Goal: Transaction & Acquisition: Purchase product/service

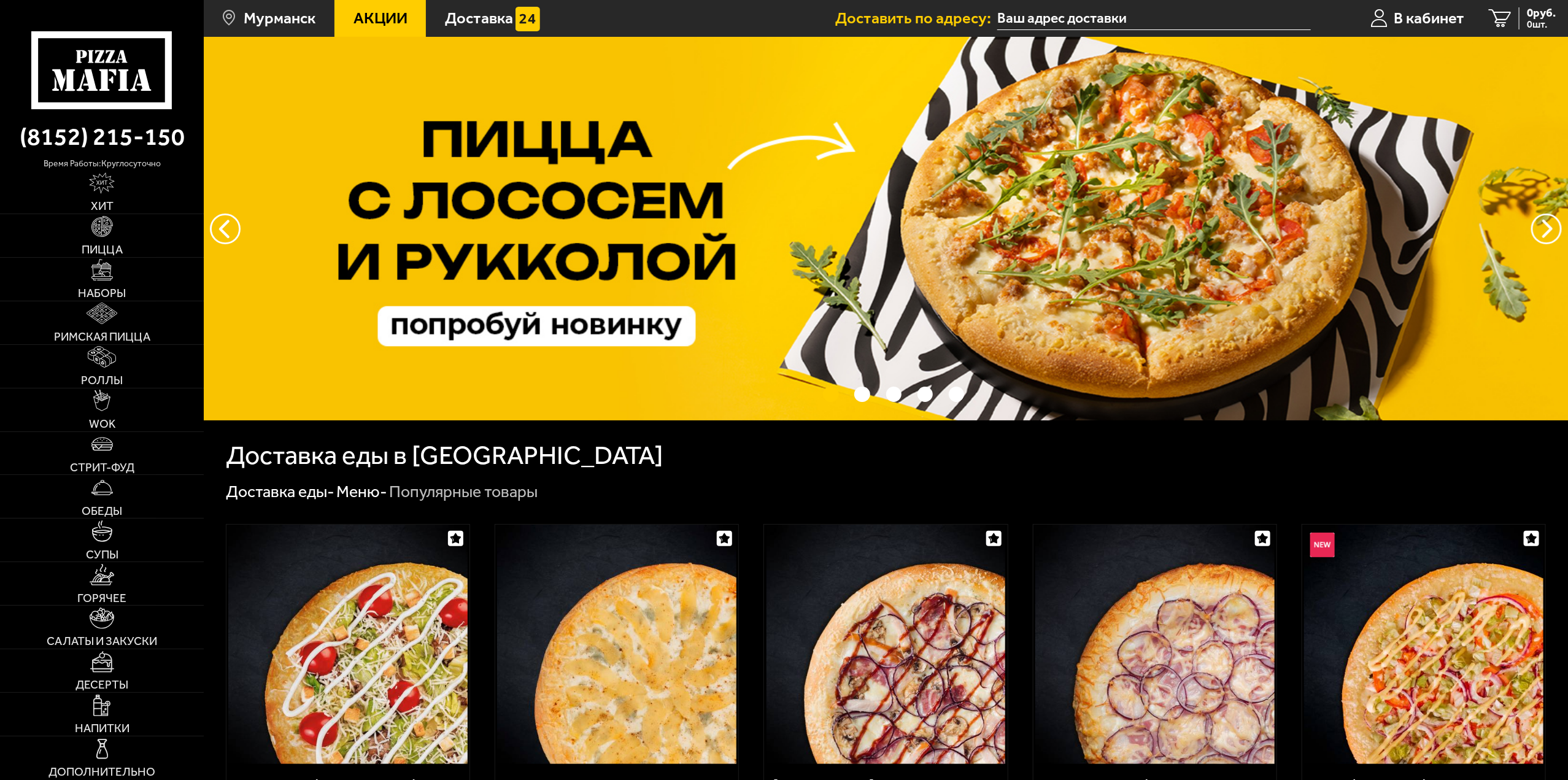
click at [1440, 20] on span "В кабинет" at bounding box center [1429, 18] width 70 height 16
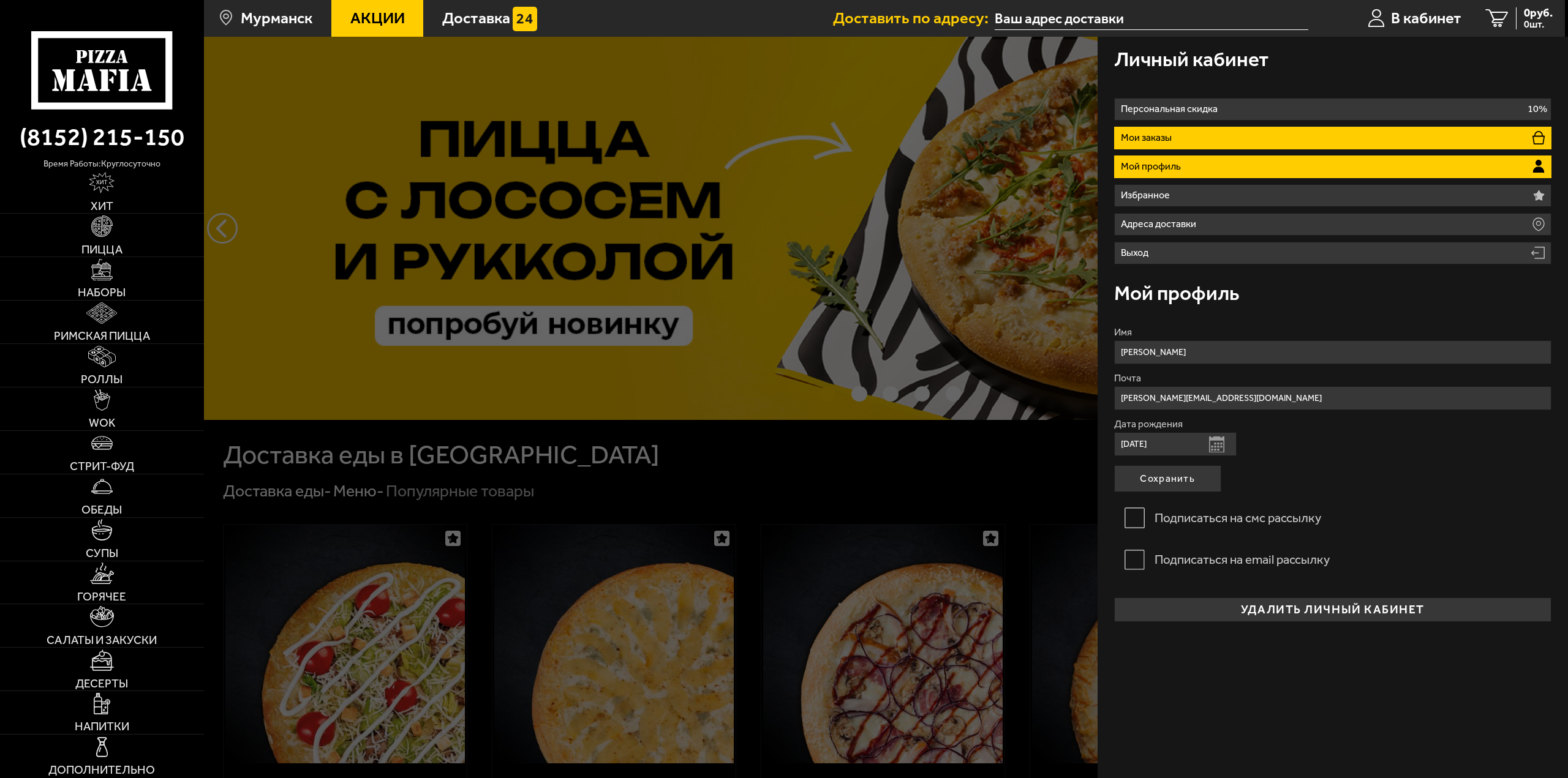
click at [1178, 134] on li "Мои заказы" at bounding box center [1333, 138] width 438 height 23
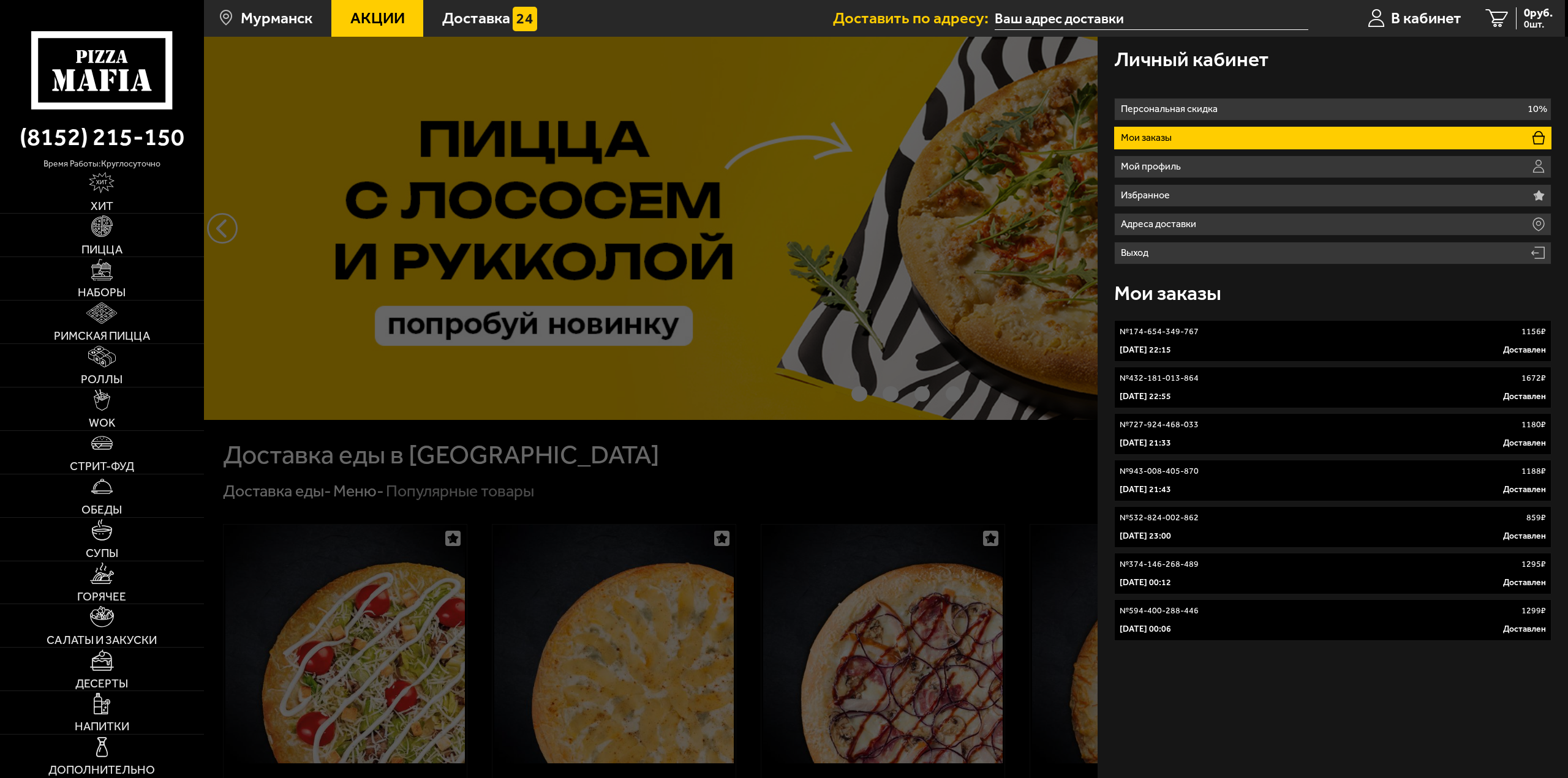
click at [1211, 332] on div "№ 174-654-349-767 1156 ₽" at bounding box center [1333, 332] width 427 height 12
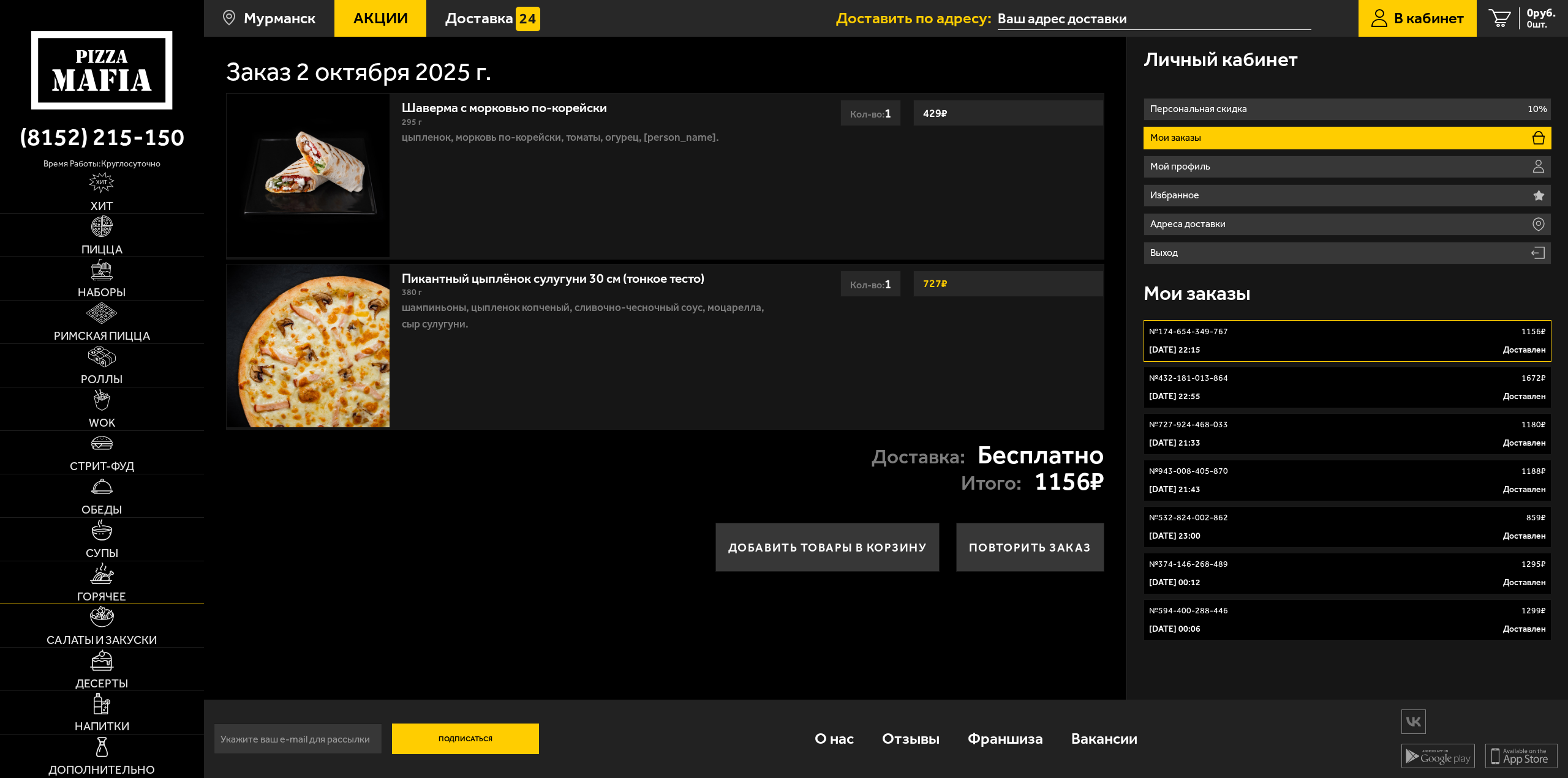
click at [104, 587] on link "Горячее" at bounding box center [102, 582] width 204 height 43
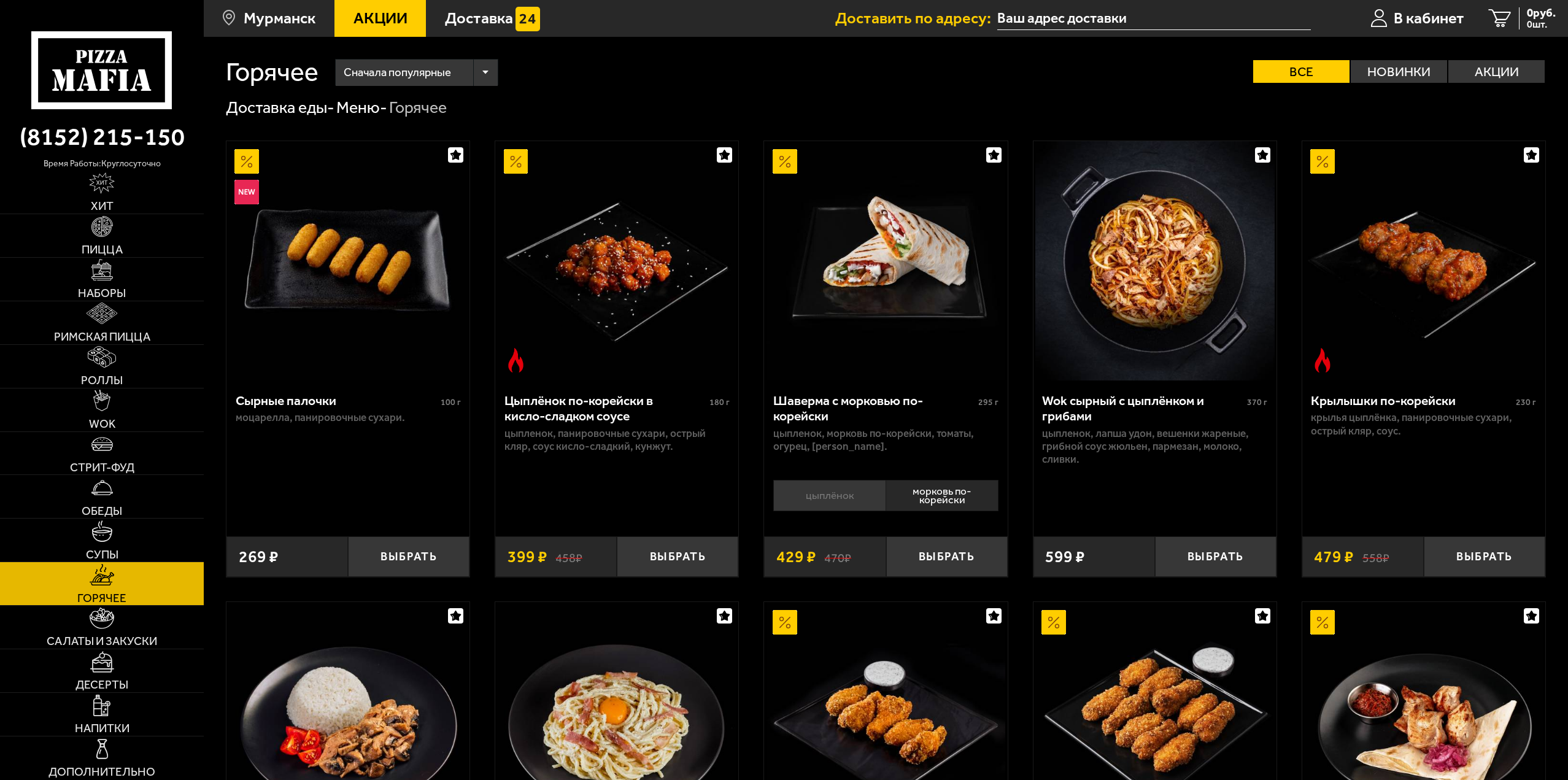
click at [821, 497] on li "цыплёнок" at bounding box center [829, 495] width 112 height 32
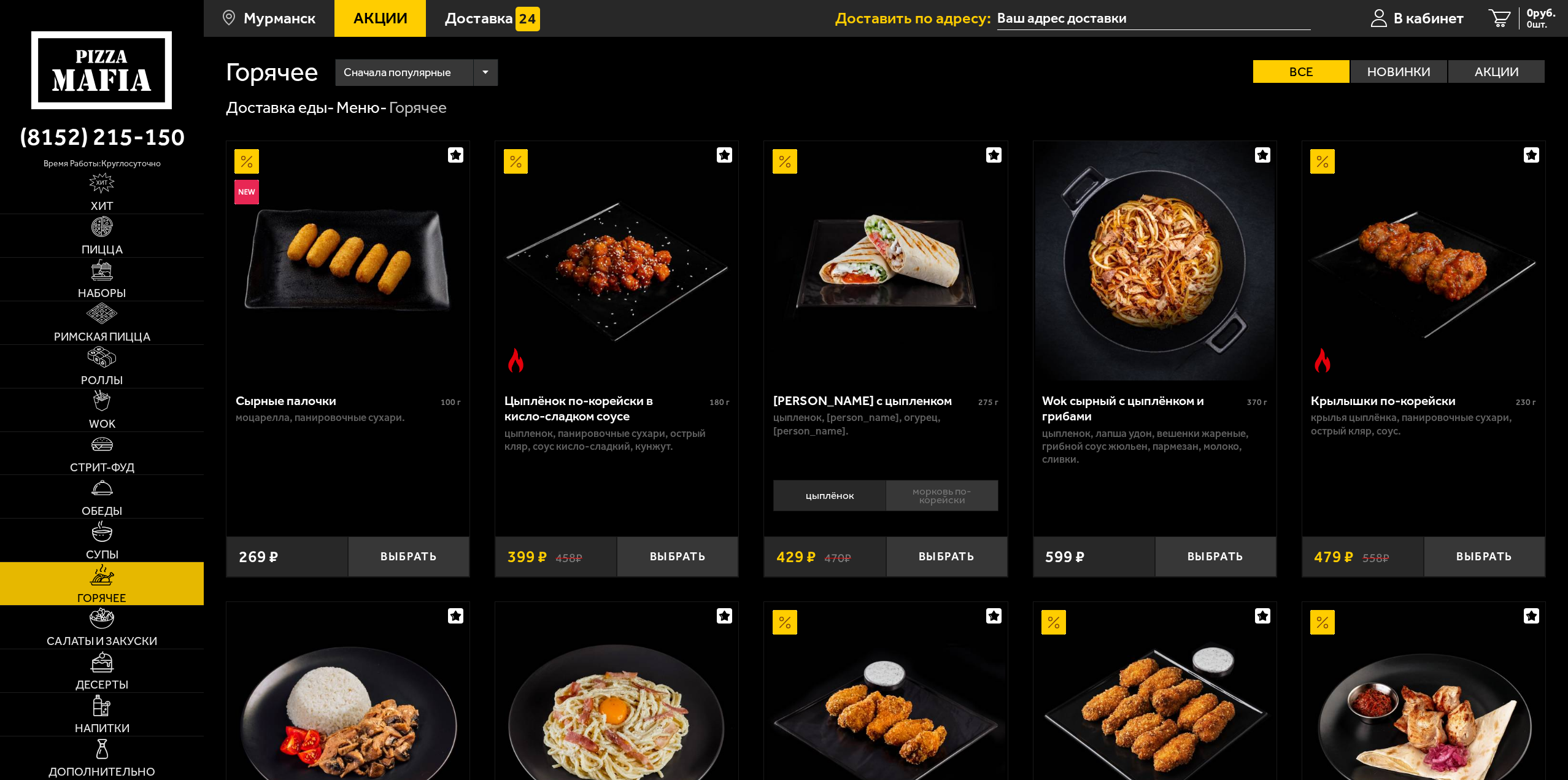
click at [919, 497] on li "морковь по-корейски" at bounding box center [942, 495] width 113 height 32
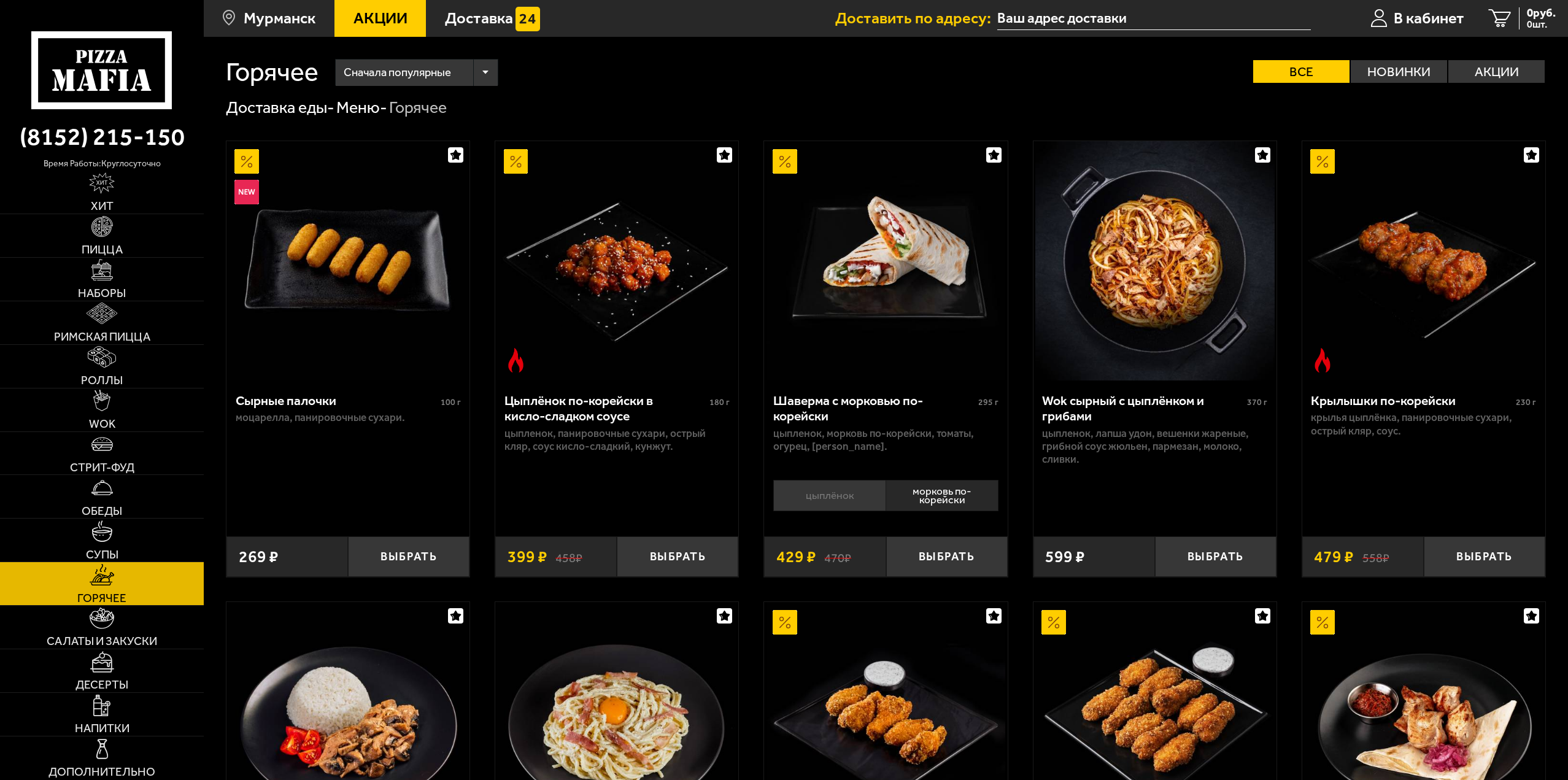
click at [854, 497] on li "цыплёнок" at bounding box center [829, 495] width 112 height 32
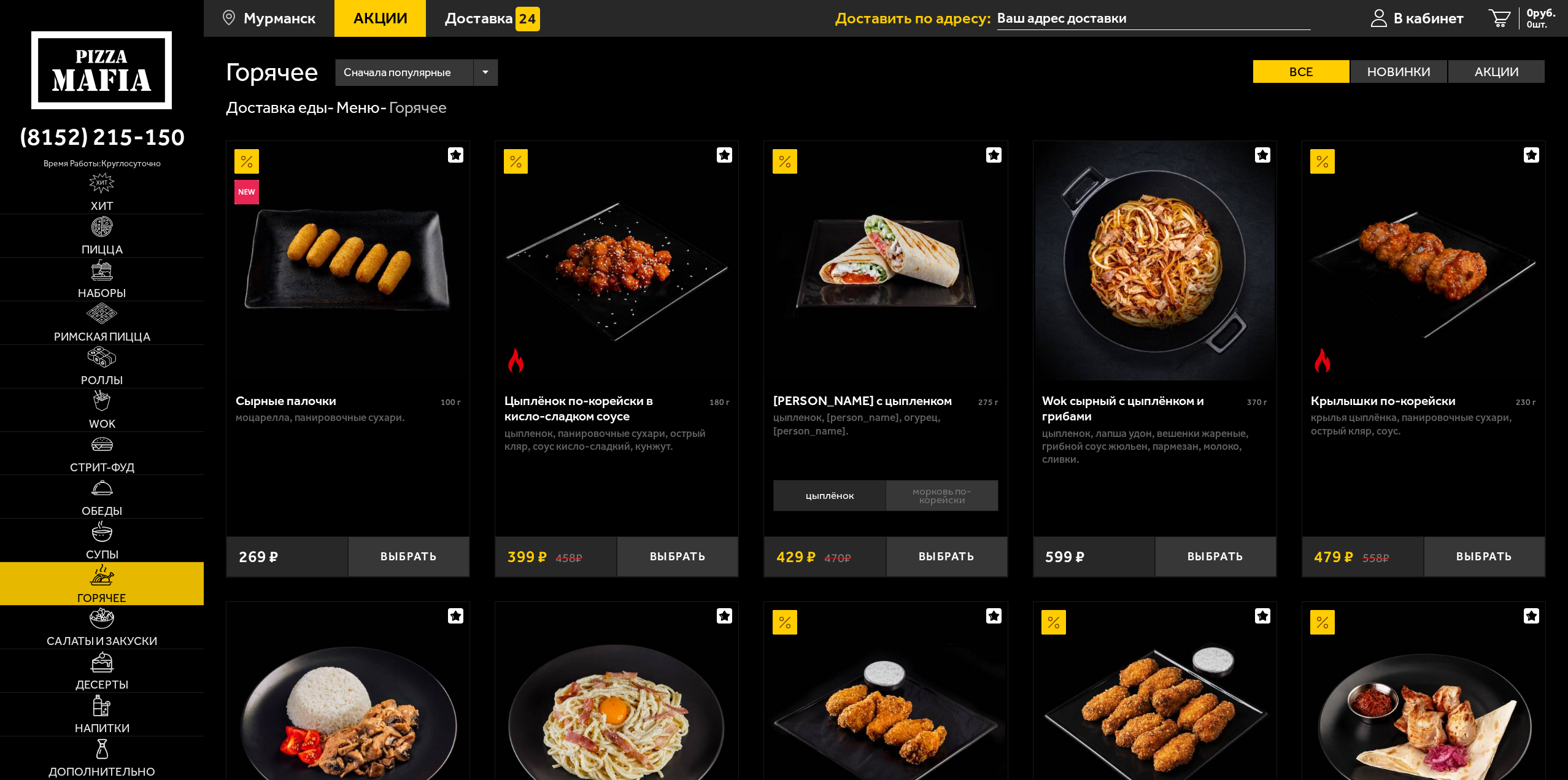
click at [935, 494] on li "морковь по-корейски" at bounding box center [942, 495] width 113 height 32
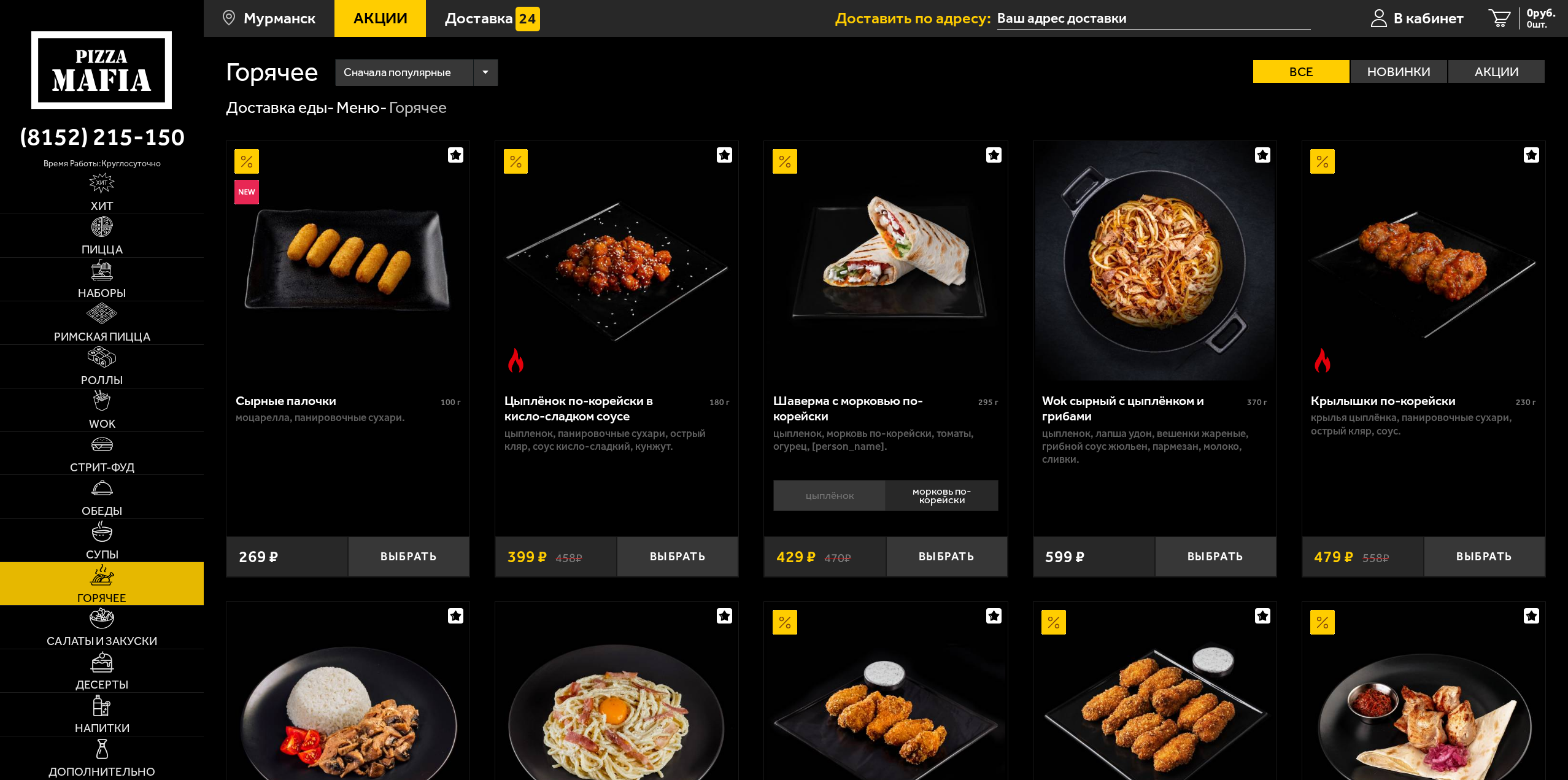
click at [869, 499] on li "цыплёнок" at bounding box center [829, 495] width 112 height 32
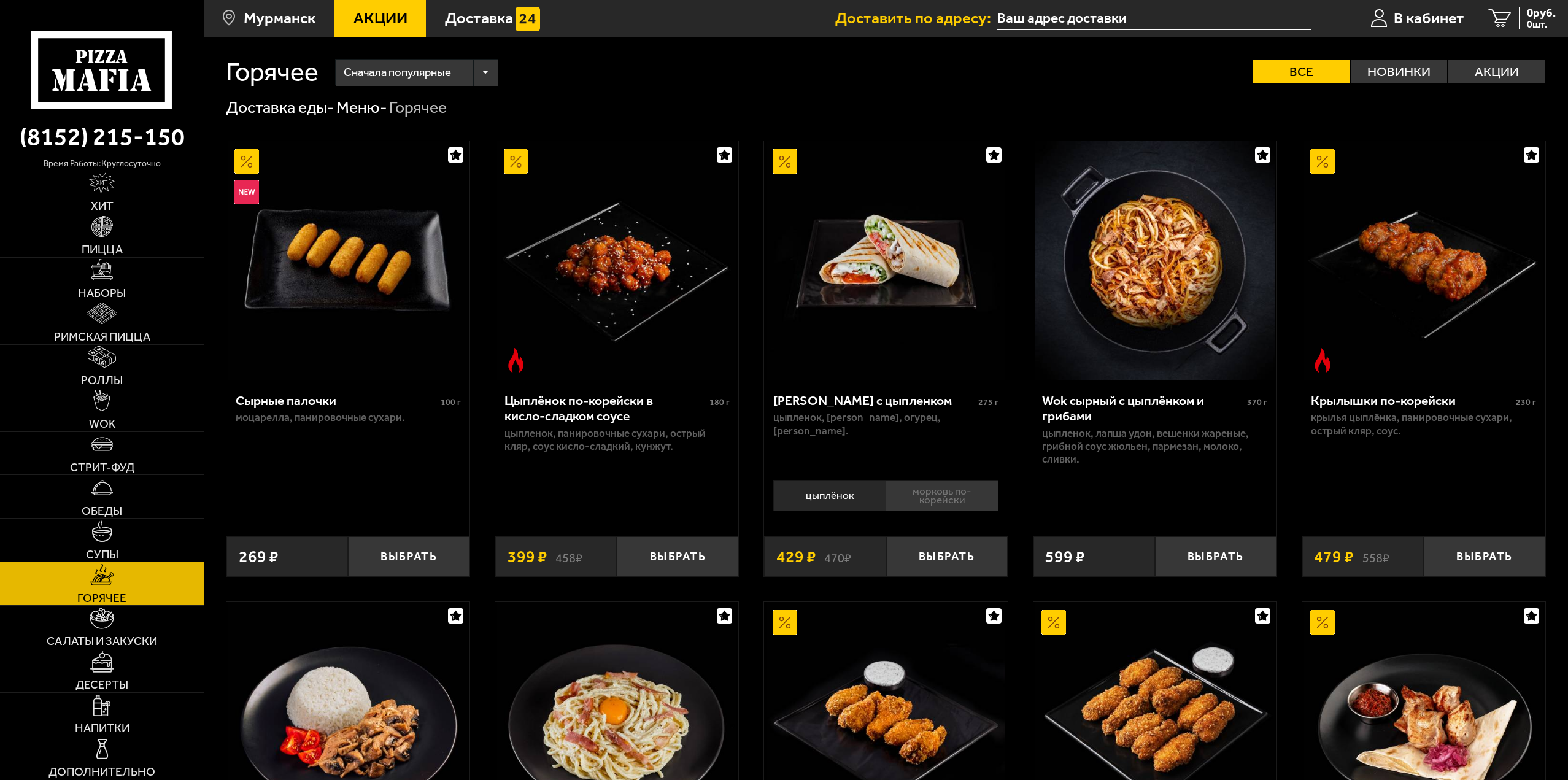
click at [925, 499] on li "морковь по-корейски" at bounding box center [942, 495] width 113 height 32
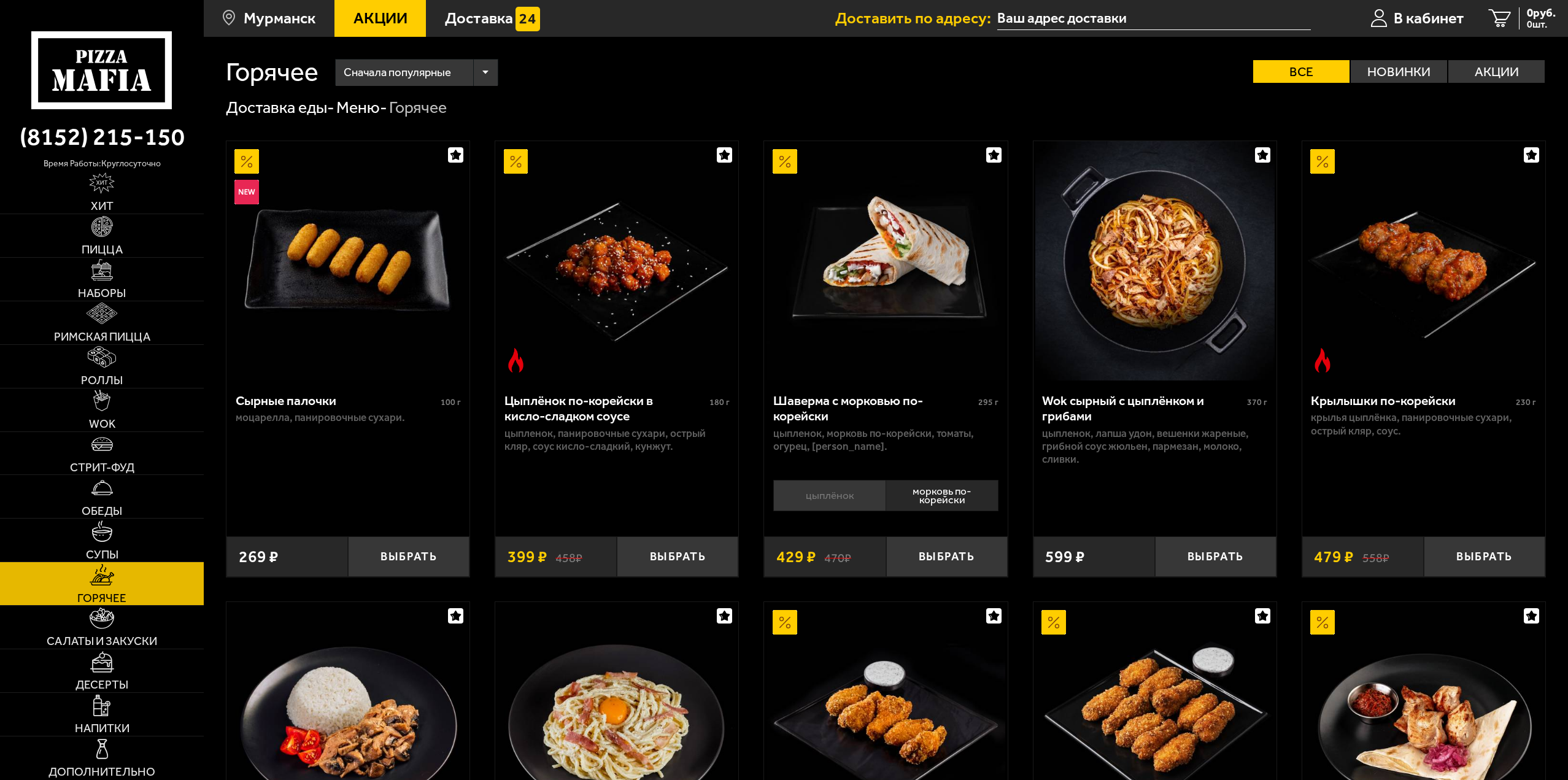
click at [877, 498] on li "цыплёнок" at bounding box center [829, 495] width 112 height 32
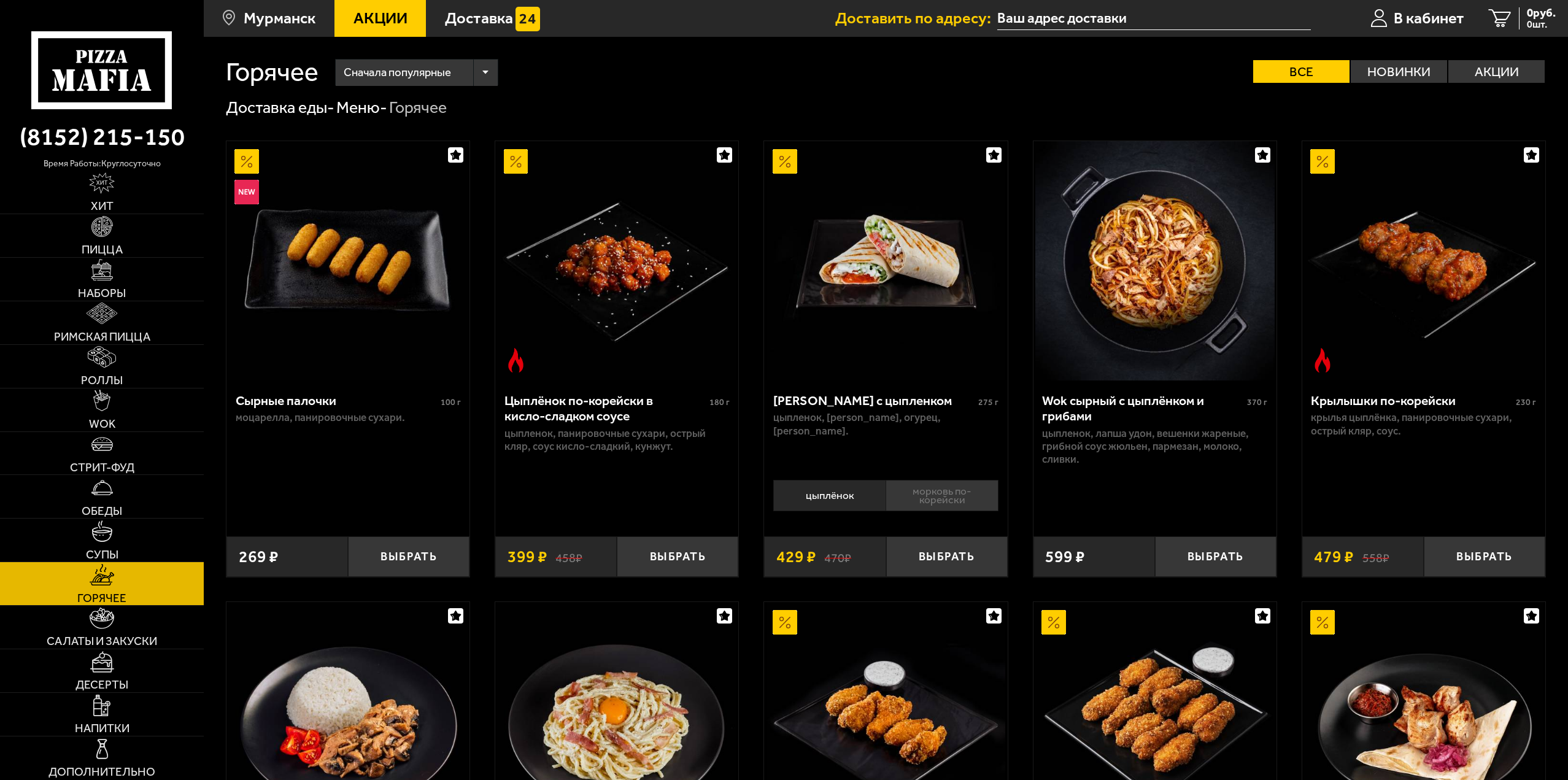
click at [934, 496] on li "морковь по-корейски" at bounding box center [942, 495] width 113 height 32
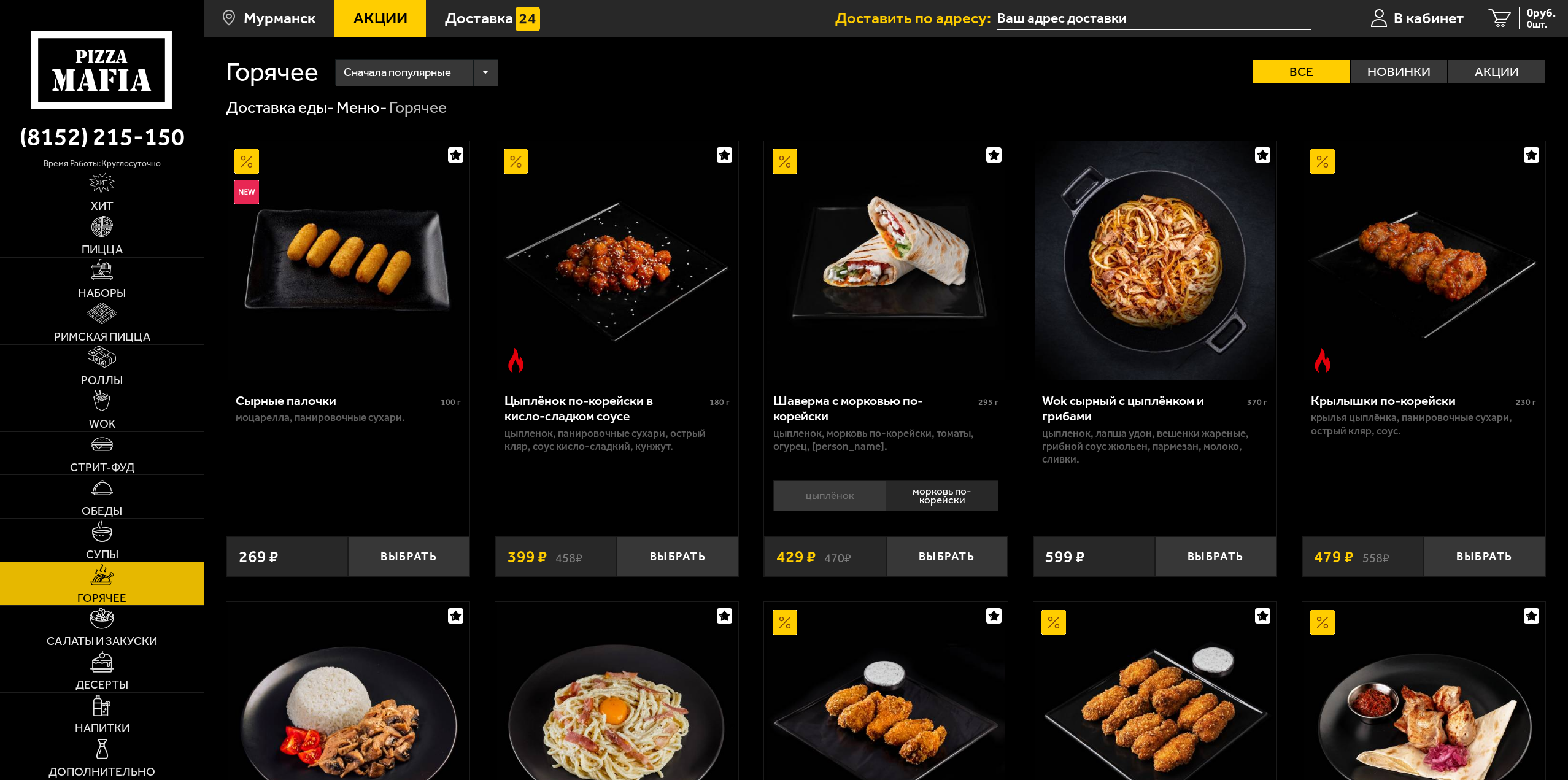
click at [879, 496] on li "цыплёнок" at bounding box center [829, 495] width 112 height 32
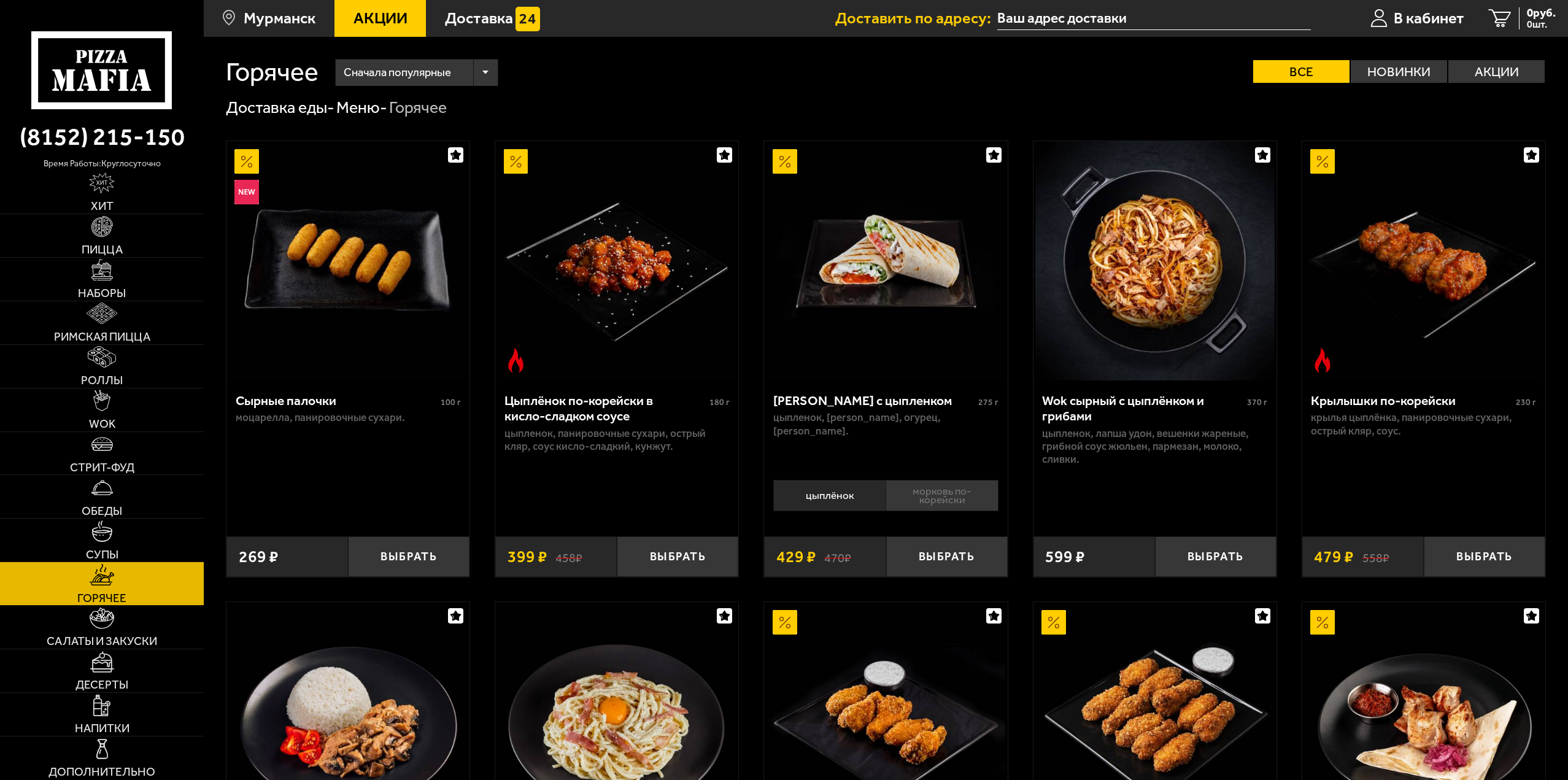
click at [928, 490] on li "морковь по-корейски" at bounding box center [942, 495] width 113 height 32
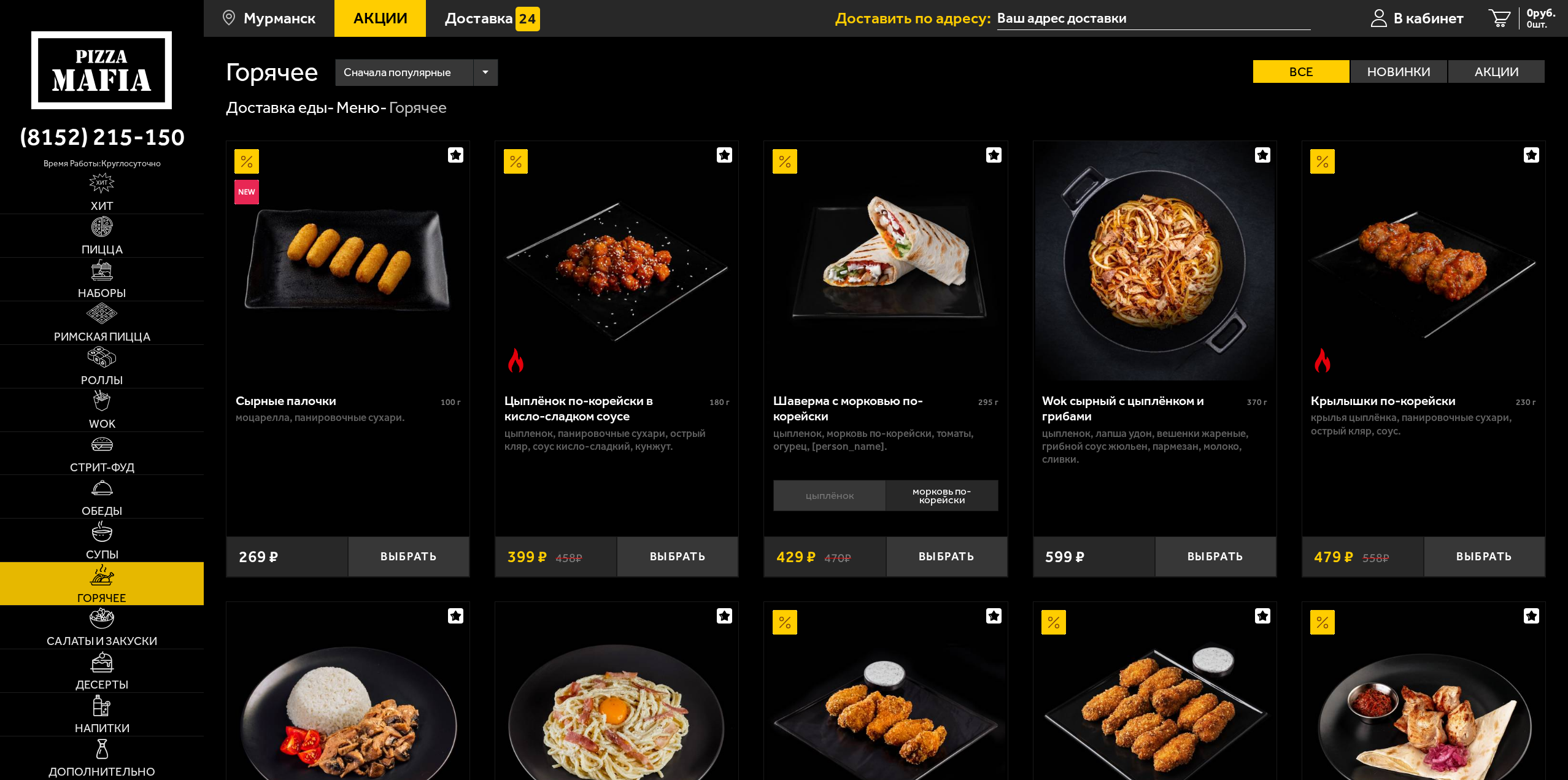
click at [881, 492] on li "цыплёнок" at bounding box center [829, 495] width 112 height 32
